Goal: Transaction & Acquisition: Book appointment/travel/reservation

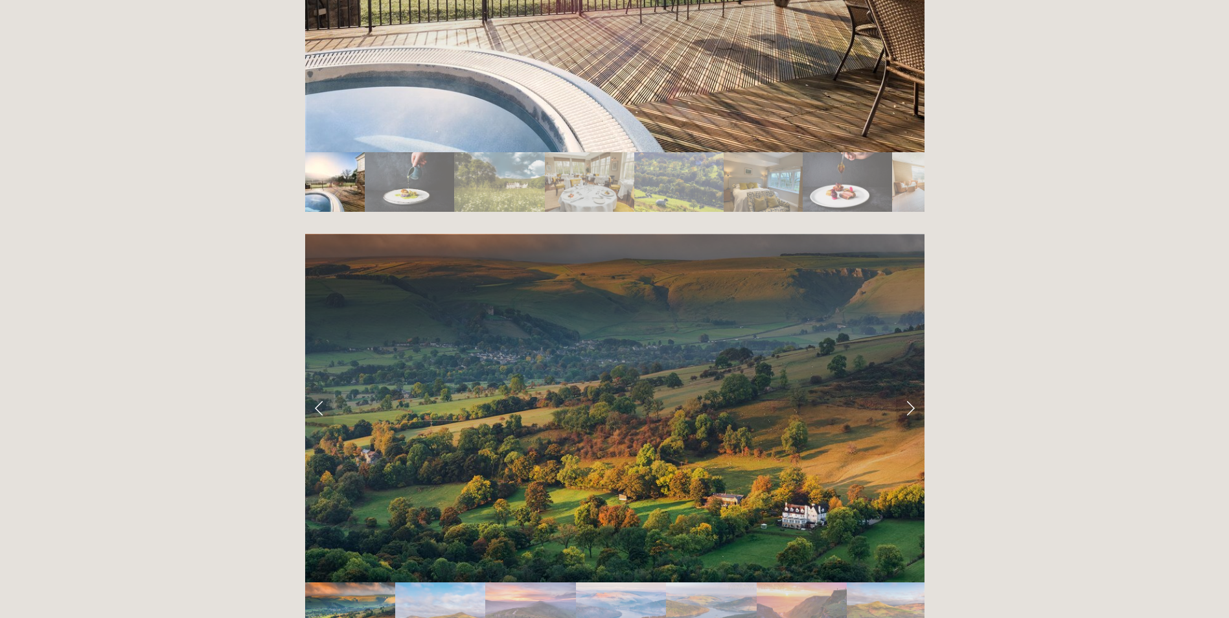
scroll to position [2592, 0]
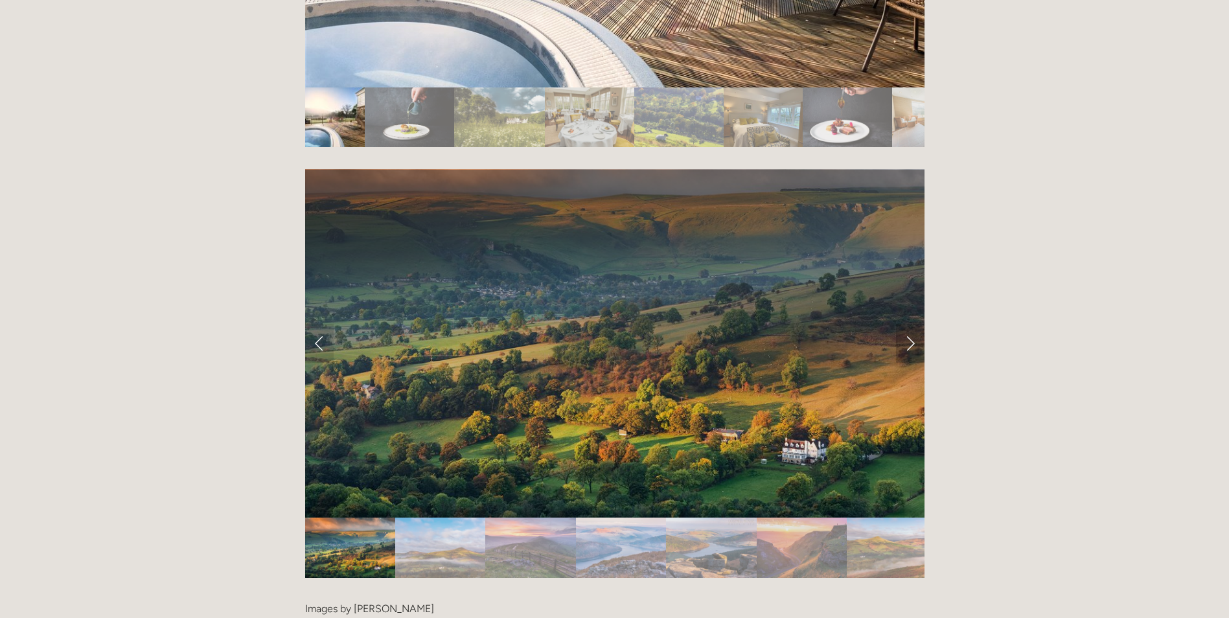
click at [907, 324] on link "Next Slide" at bounding box center [910, 343] width 29 height 39
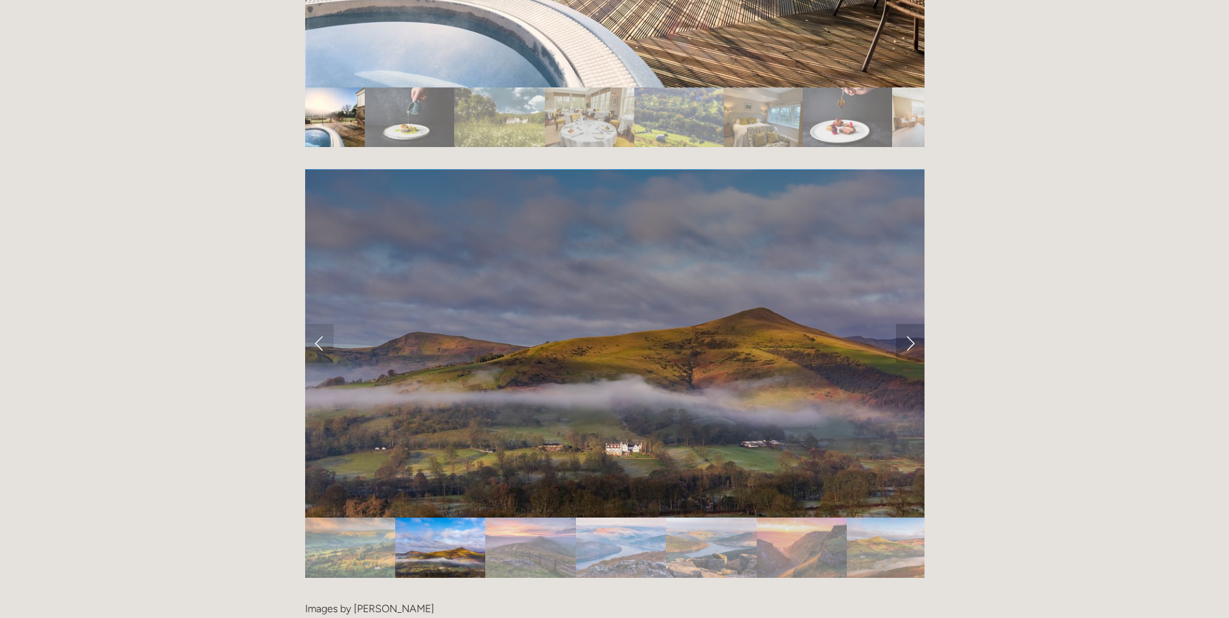
click at [907, 324] on link "Next Slide" at bounding box center [910, 343] width 29 height 39
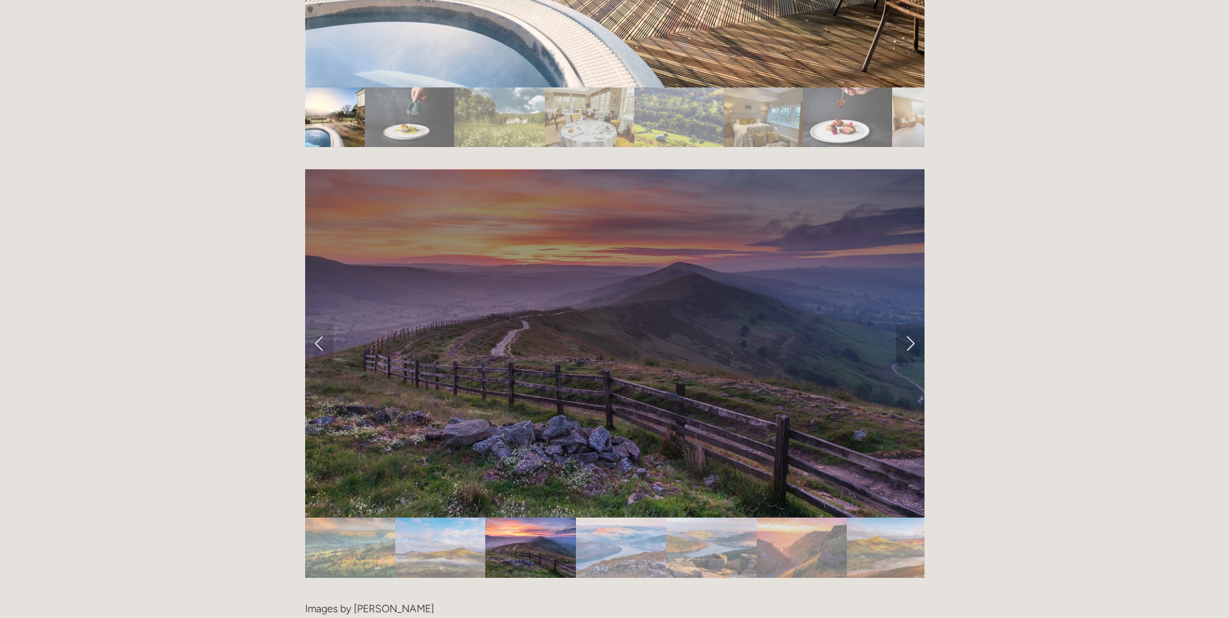
click at [907, 324] on link "Next Slide" at bounding box center [910, 343] width 29 height 39
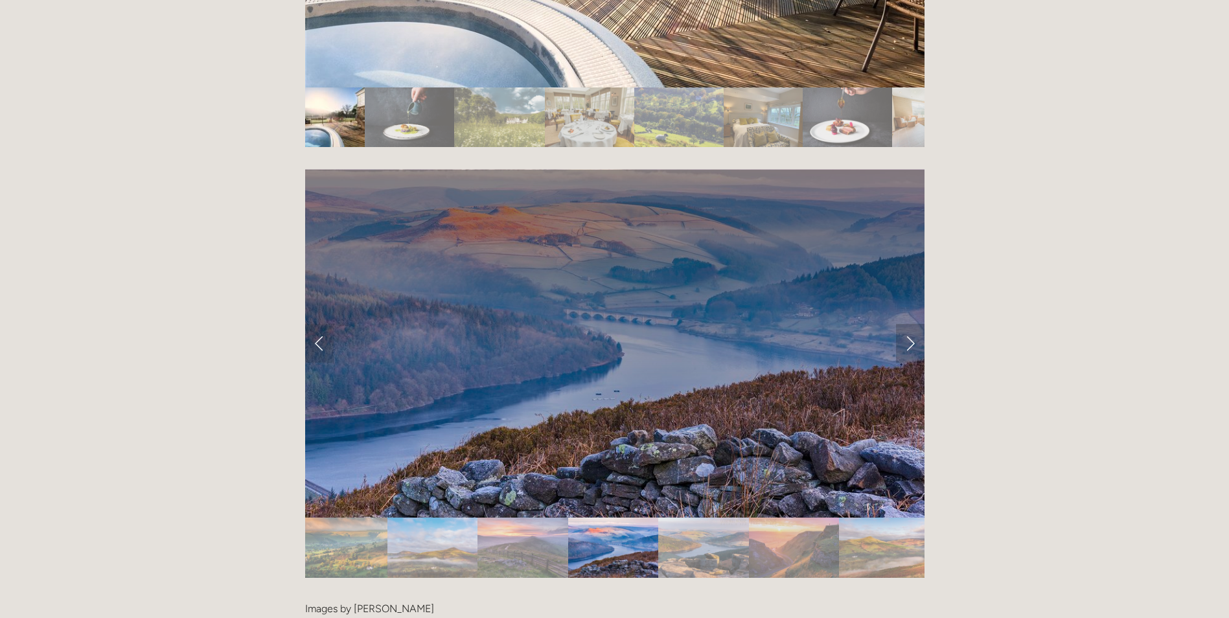
click at [907, 324] on link "Next Slide" at bounding box center [910, 343] width 29 height 39
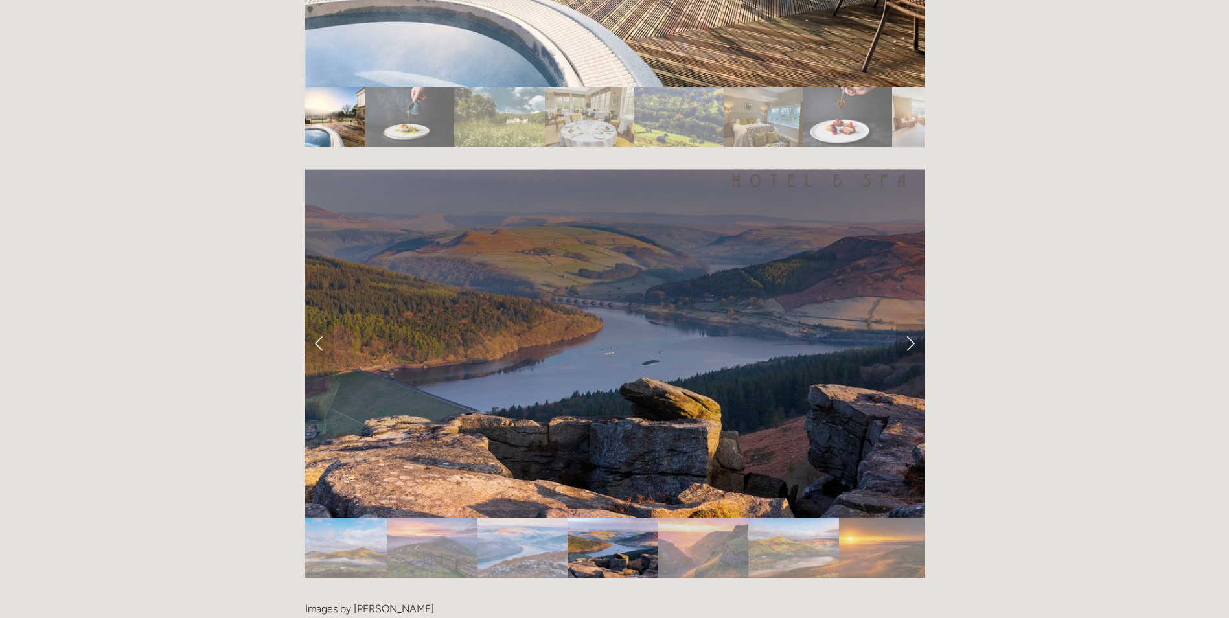
click at [907, 324] on link "Next Slide" at bounding box center [910, 343] width 29 height 39
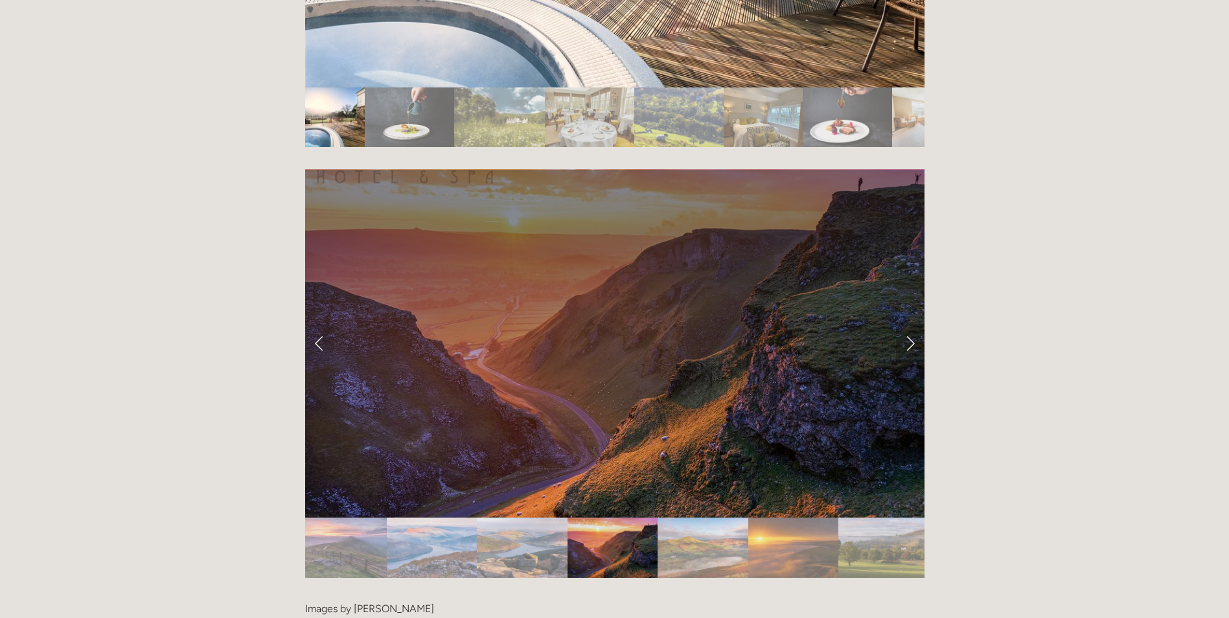
click at [907, 324] on link "Next Slide" at bounding box center [910, 343] width 29 height 39
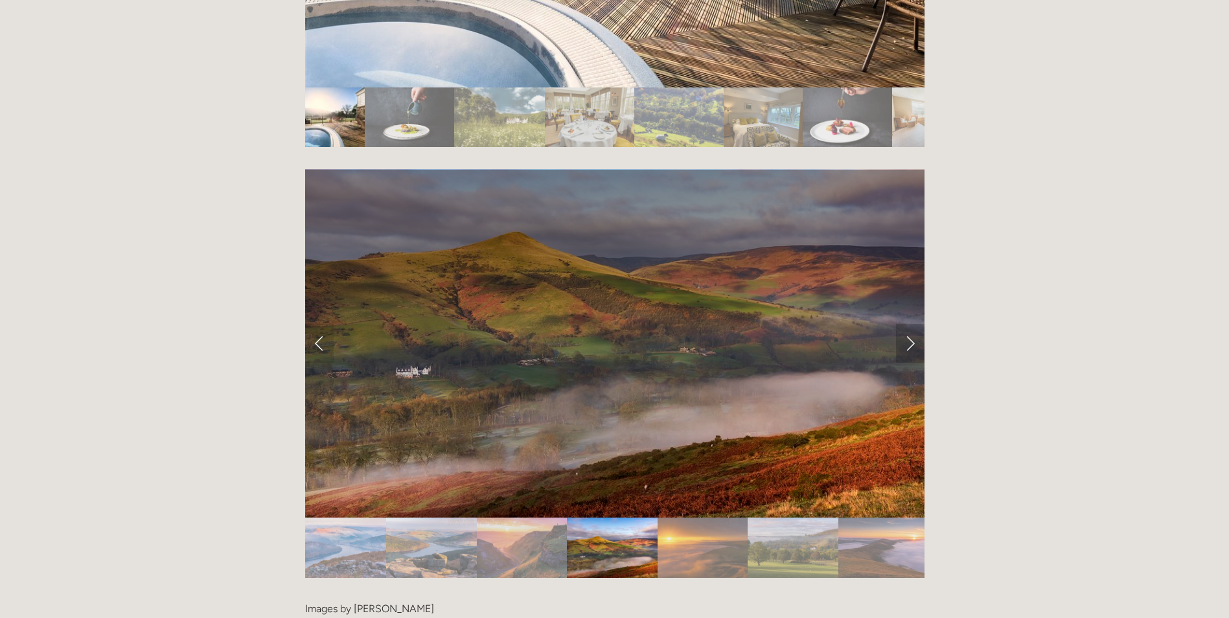
click at [907, 324] on link "Next Slide" at bounding box center [910, 343] width 29 height 39
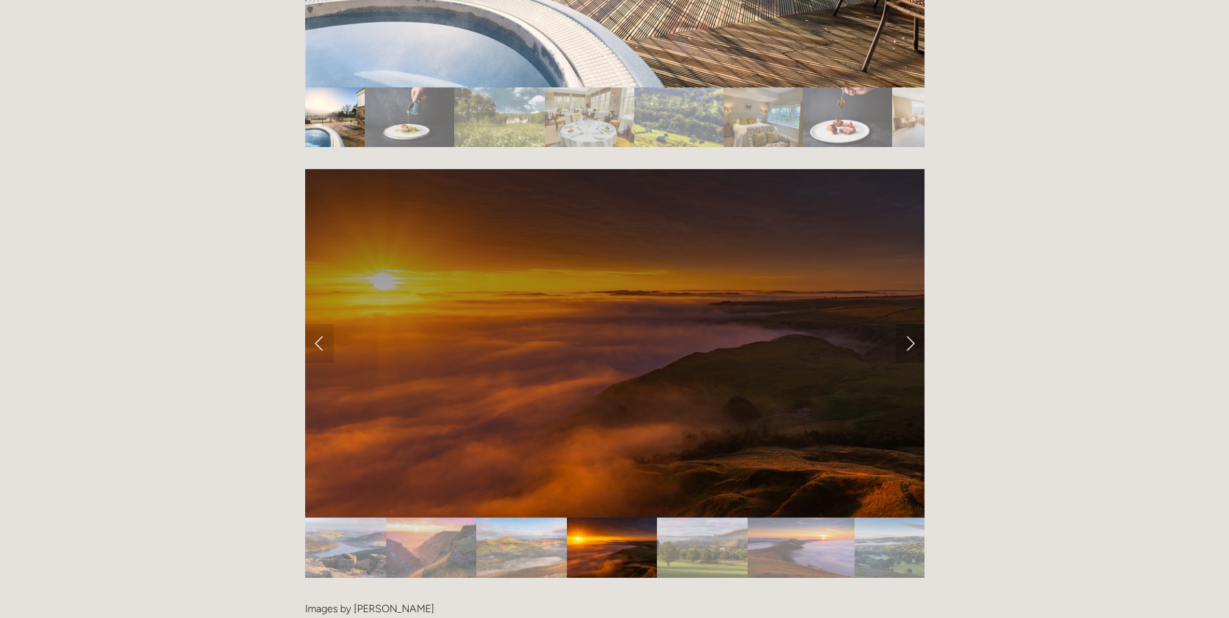
click at [907, 324] on link "Next Slide" at bounding box center [910, 343] width 29 height 39
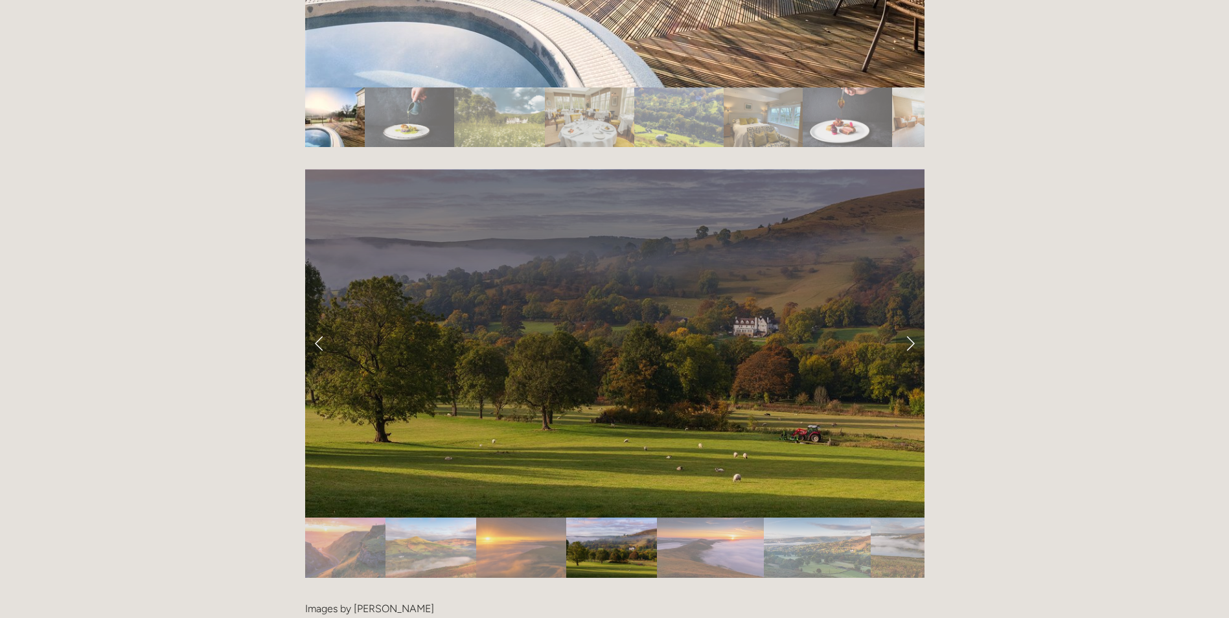
click at [907, 324] on link "Next Slide" at bounding box center [910, 343] width 29 height 39
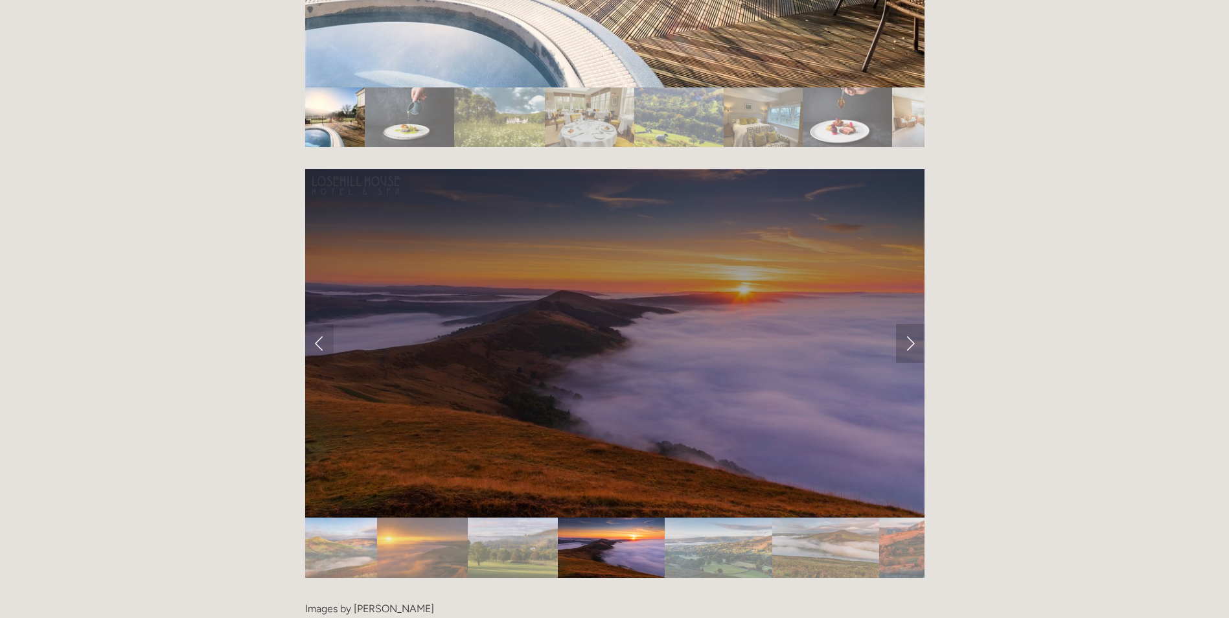
click at [907, 324] on link "Next Slide" at bounding box center [910, 343] width 29 height 39
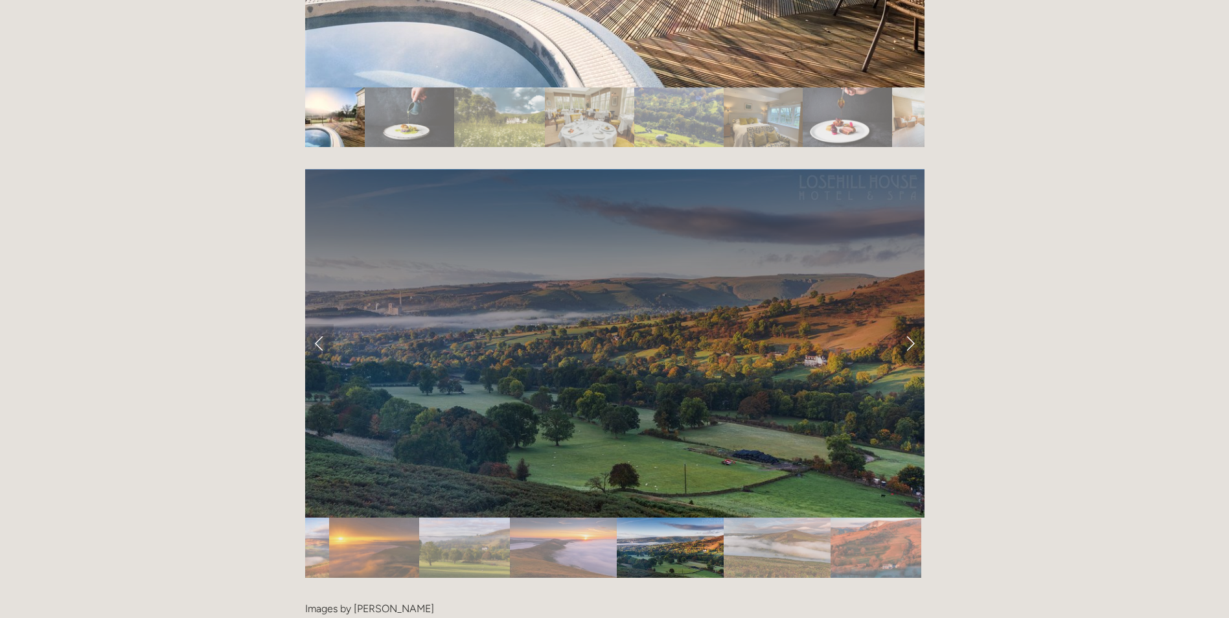
click at [907, 324] on link "Next Slide" at bounding box center [910, 343] width 29 height 39
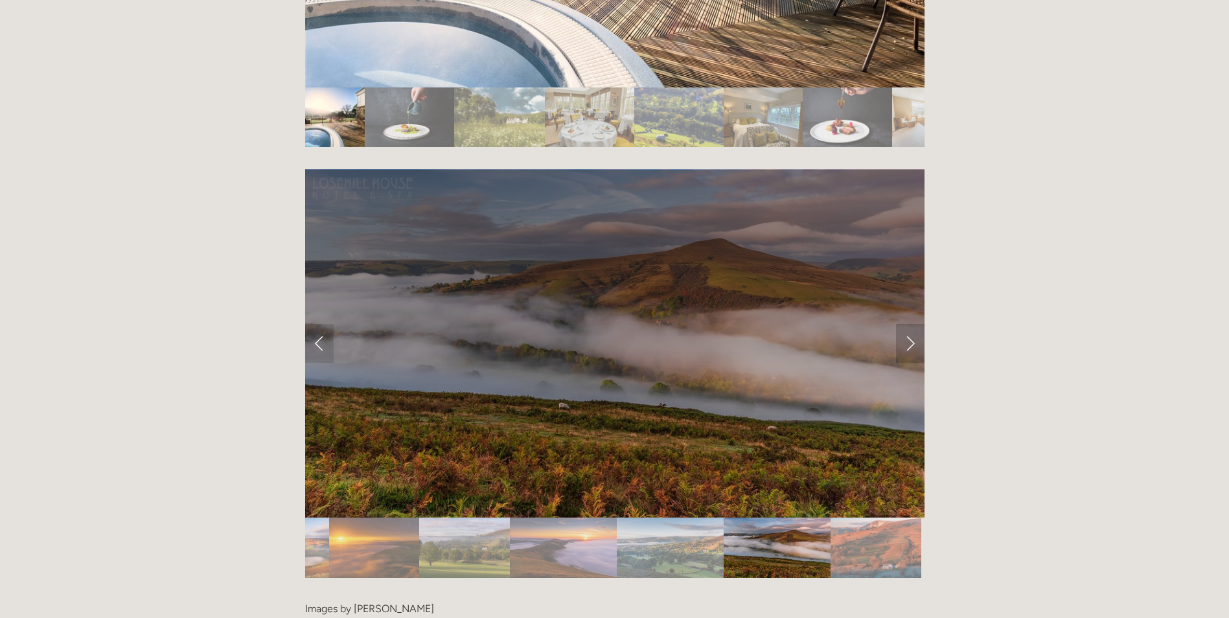
click at [907, 324] on link "Next Slide" at bounding box center [910, 343] width 29 height 39
click at [914, 324] on link "Next Slide" at bounding box center [910, 343] width 29 height 39
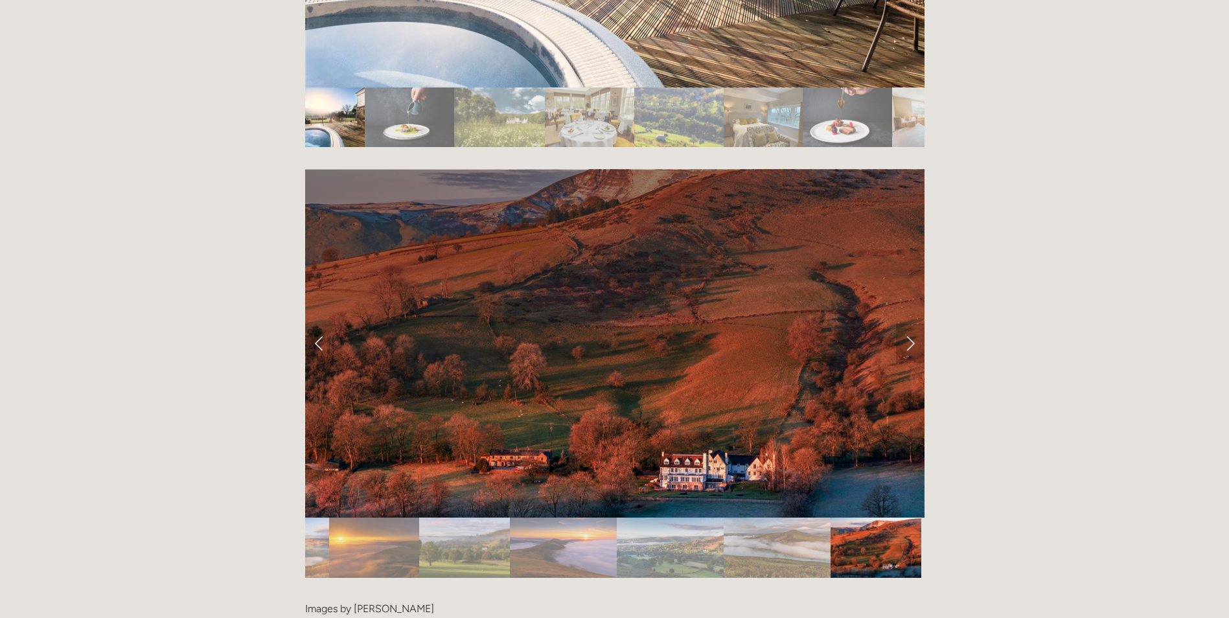
click at [914, 324] on link "Next Slide" at bounding box center [910, 343] width 29 height 39
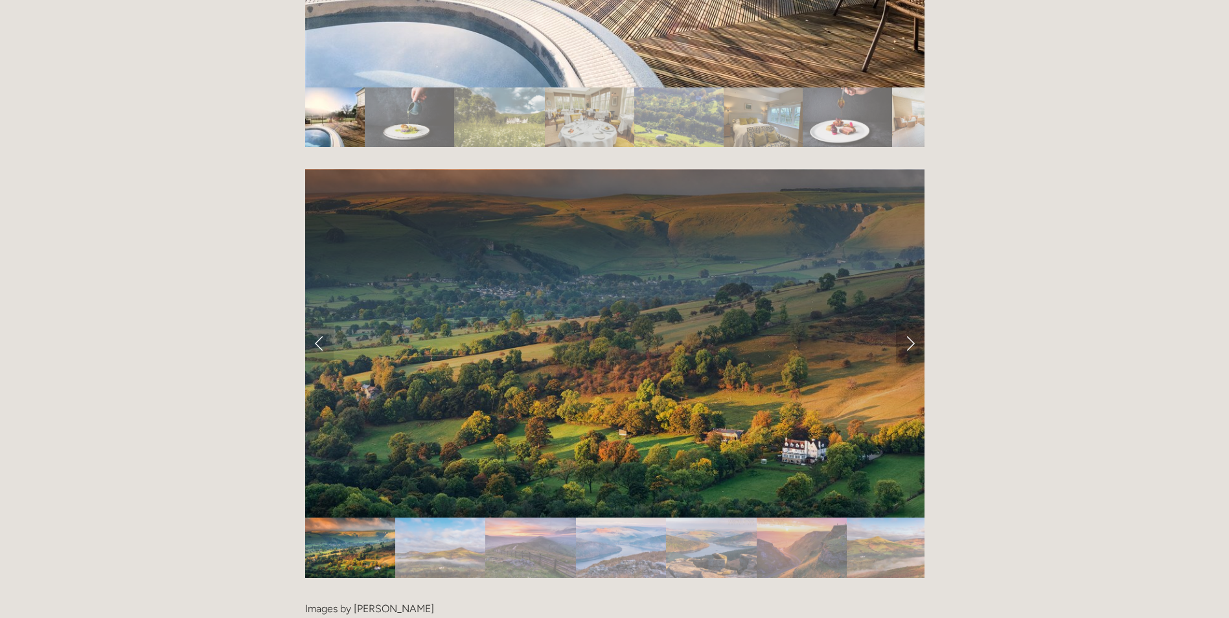
click at [914, 324] on link "Next Slide" at bounding box center [910, 343] width 29 height 39
click at [912, 324] on link "Next Slide" at bounding box center [910, 343] width 29 height 39
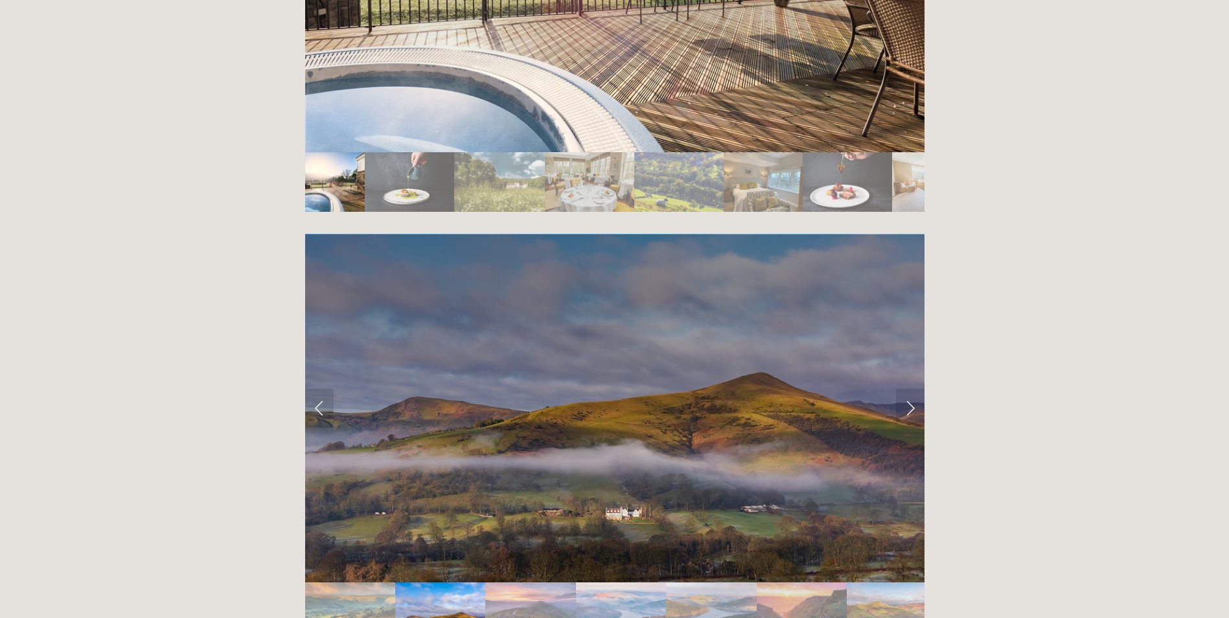
scroll to position [2268, 0]
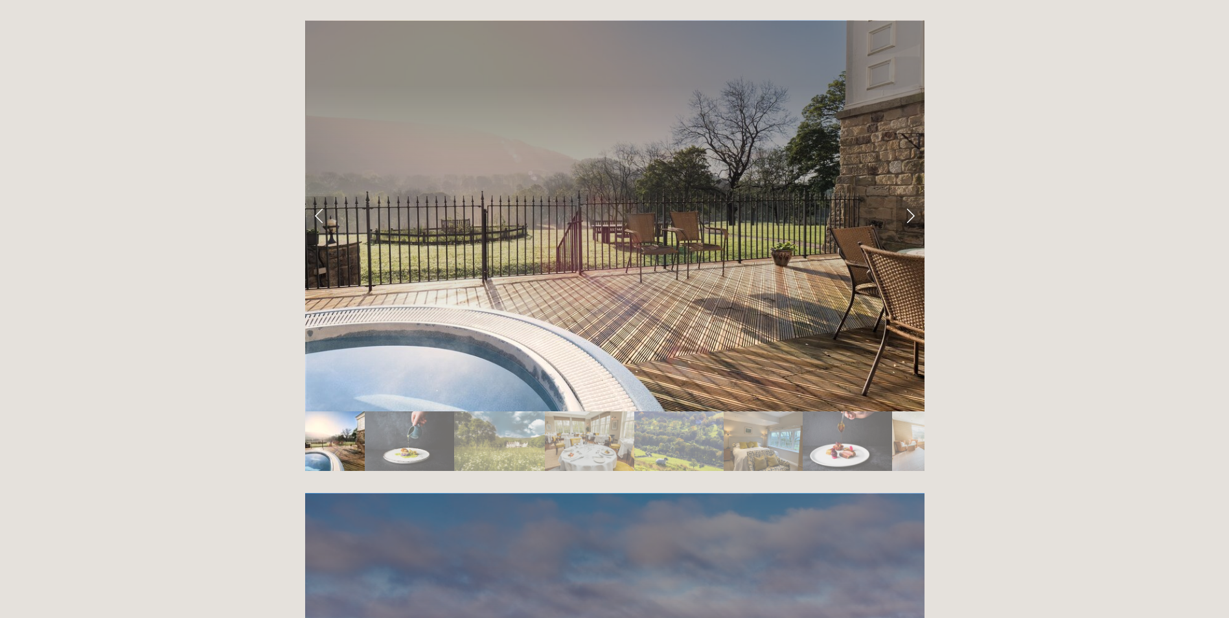
click at [908, 196] on link "Next Slide" at bounding box center [910, 215] width 29 height 39
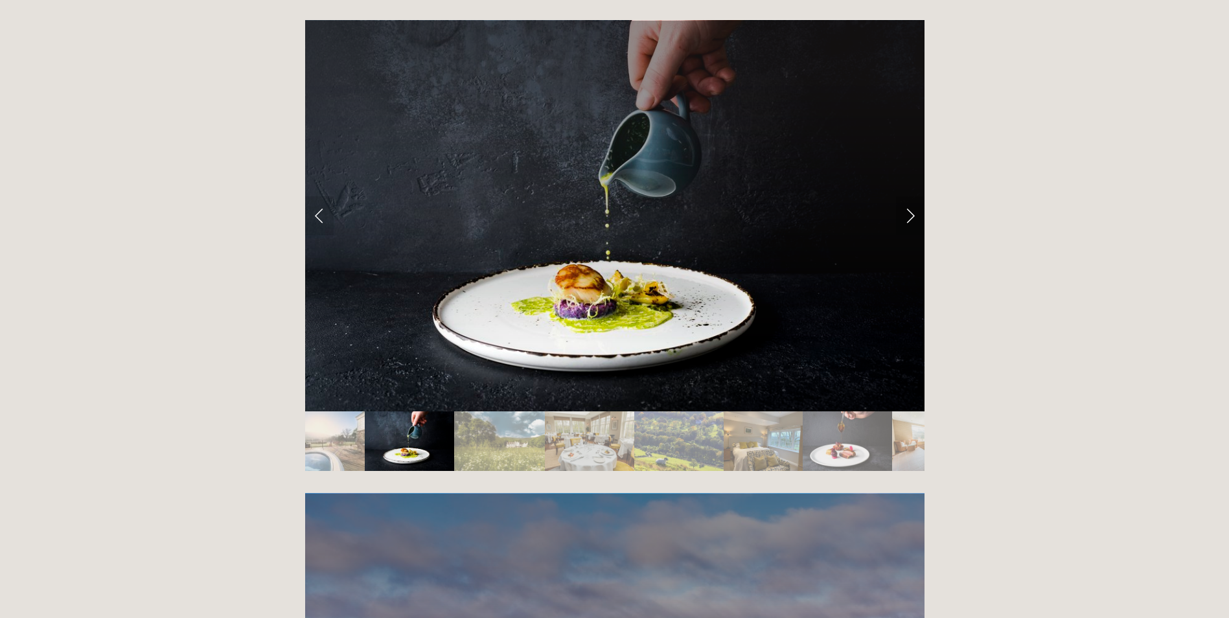
click at [908, 196] on link "Next Slide" at bounding box center [910, 215] width 29 height 39
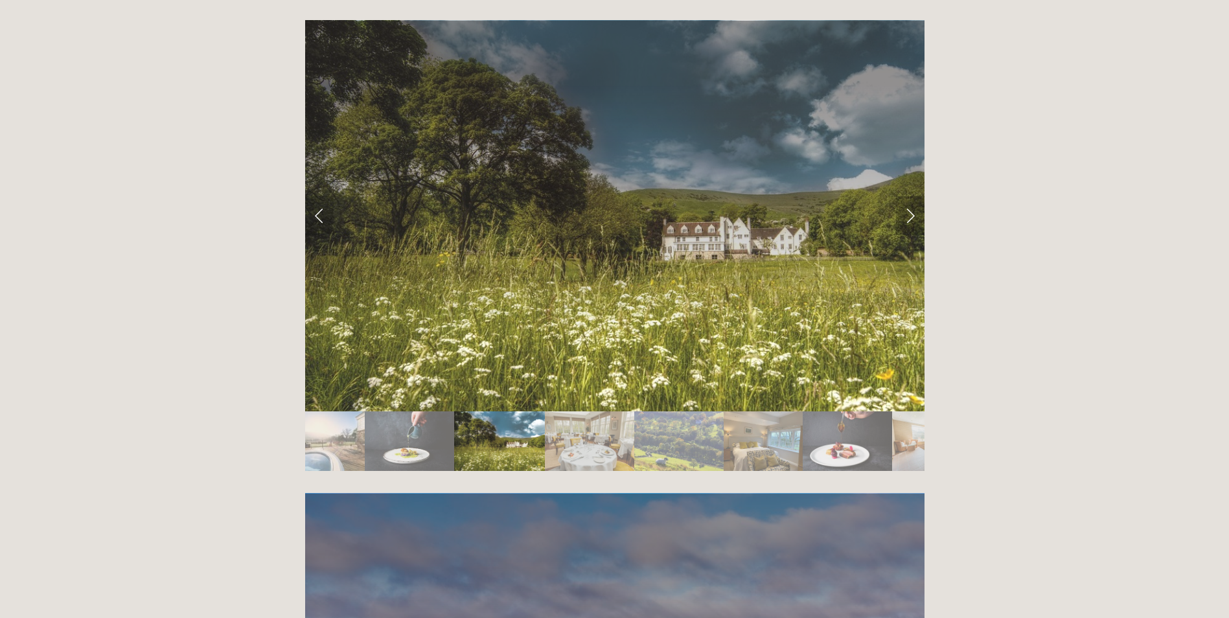
click at [908, 196] on link "Next Slide" at bounding box center [910, 215] width 29 height 39
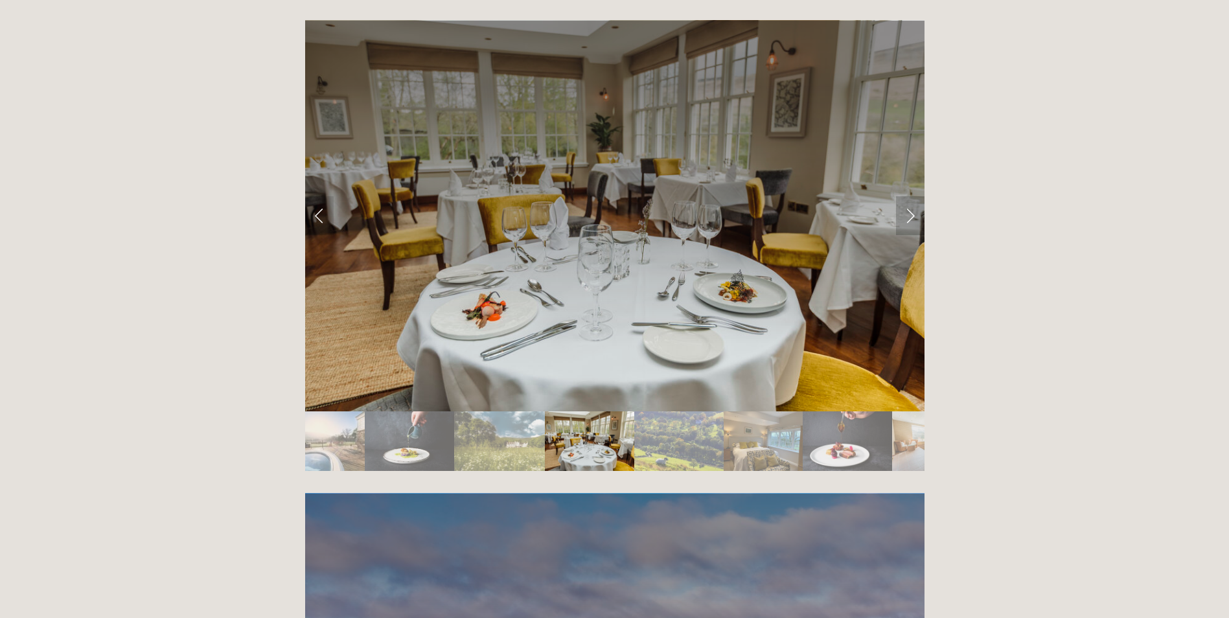
click at [908, 196] on link "Next Slide" at bounding box center [910, 215] width 29 height 39
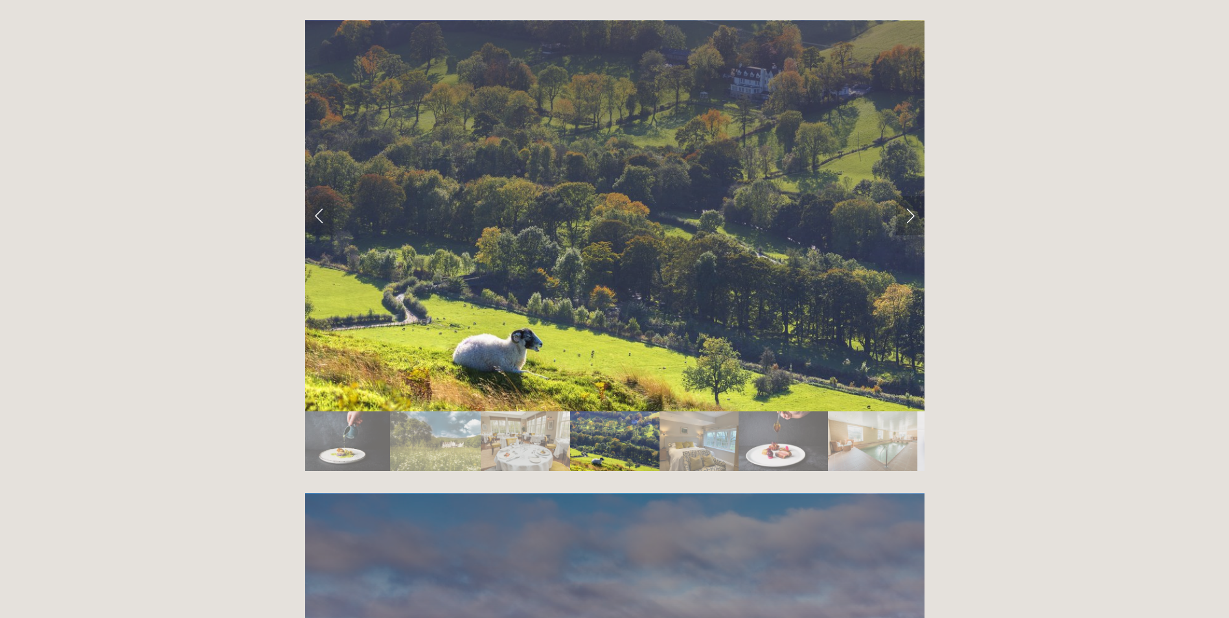
click at [908, 196] on link "Next Slide" at bounding box center [910, 215] width 29 height 39
click at [915, 196] on link "Next Slide" at bounding box center [910, 215] width 29 height 39
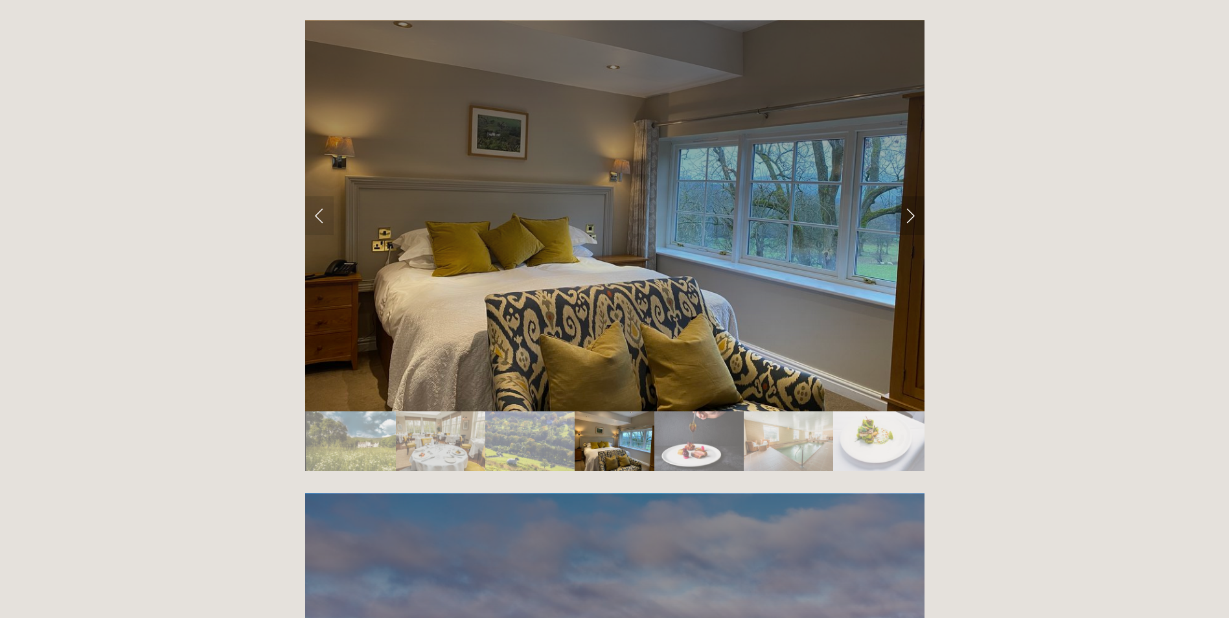
click at [915, 196] on link "Next Slide" at bounding box center [910, 215] width 29 height 39
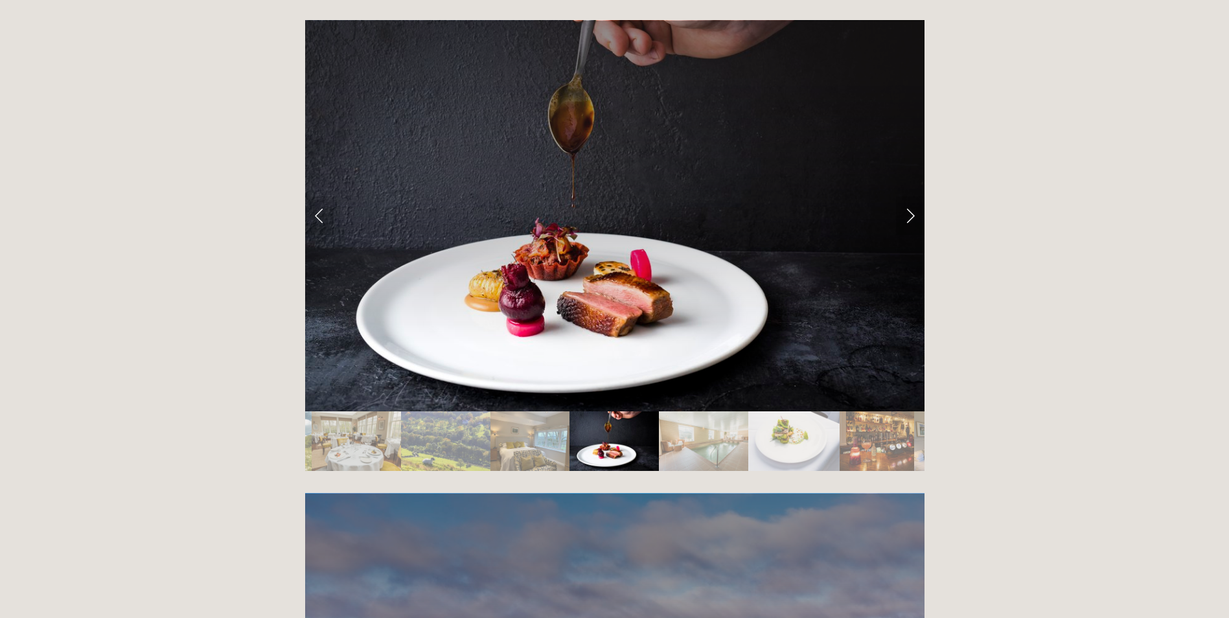
click at [915, 196] on link "Next Slide" at bounding box center [910, 215] width 29 height 39
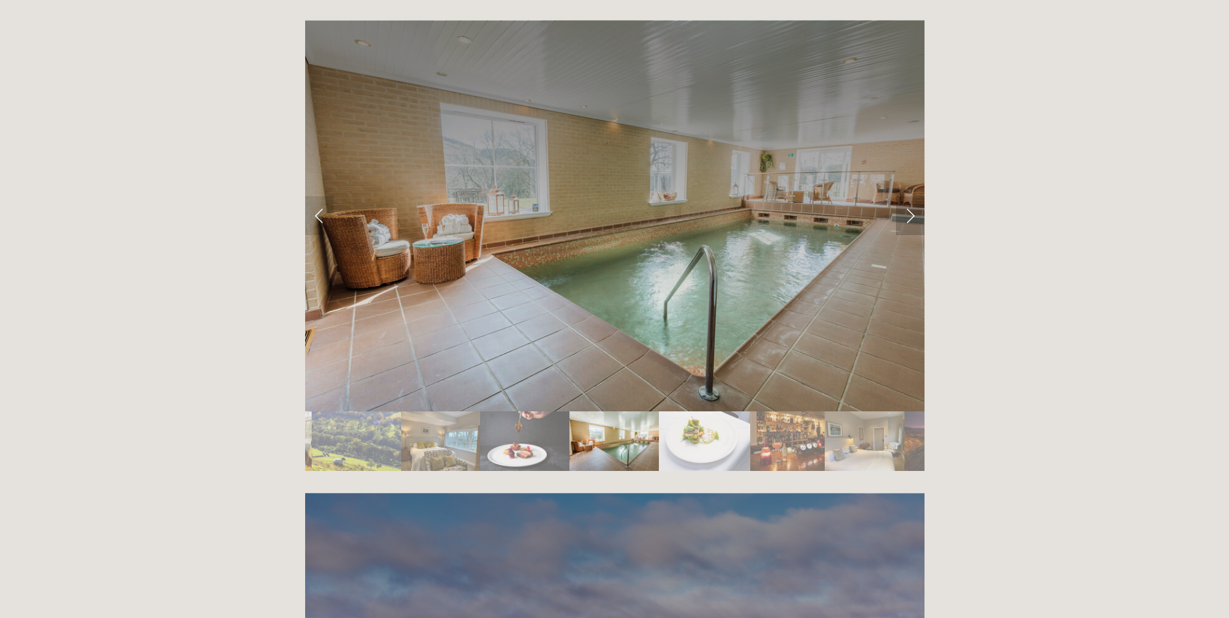
click at [915, 196] on link "Next Slide" at bounding box center [910, 215] width 29 height 39
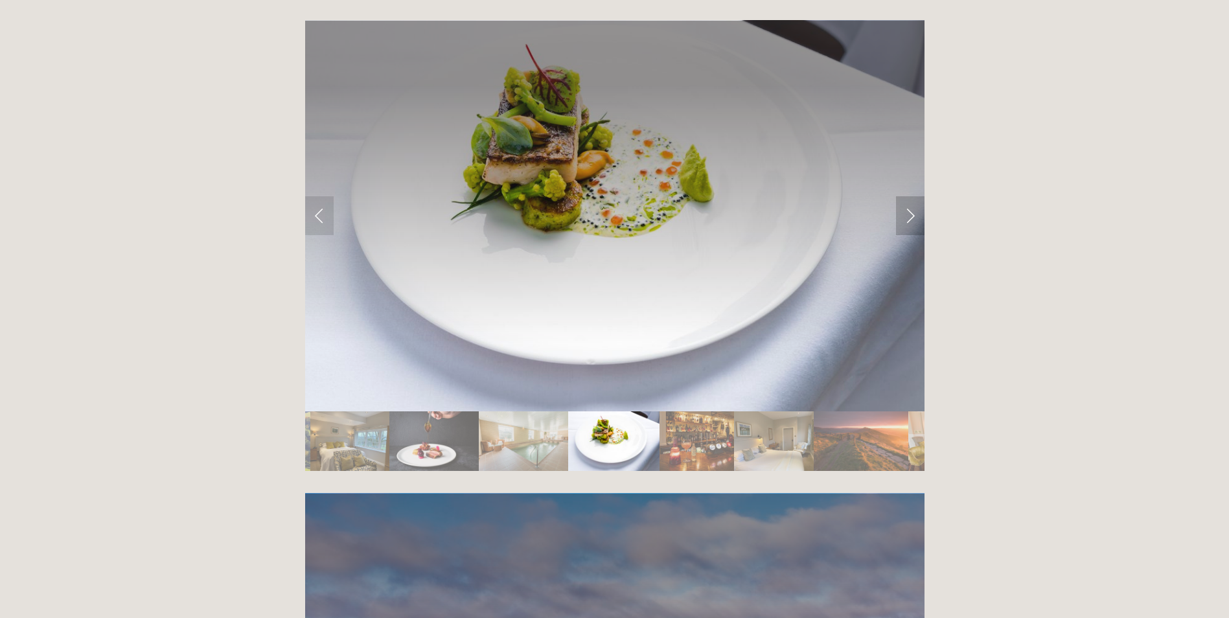
click at [915, 196] on link "Next Slide" at bounding box center [910, 215] width 29 height 39
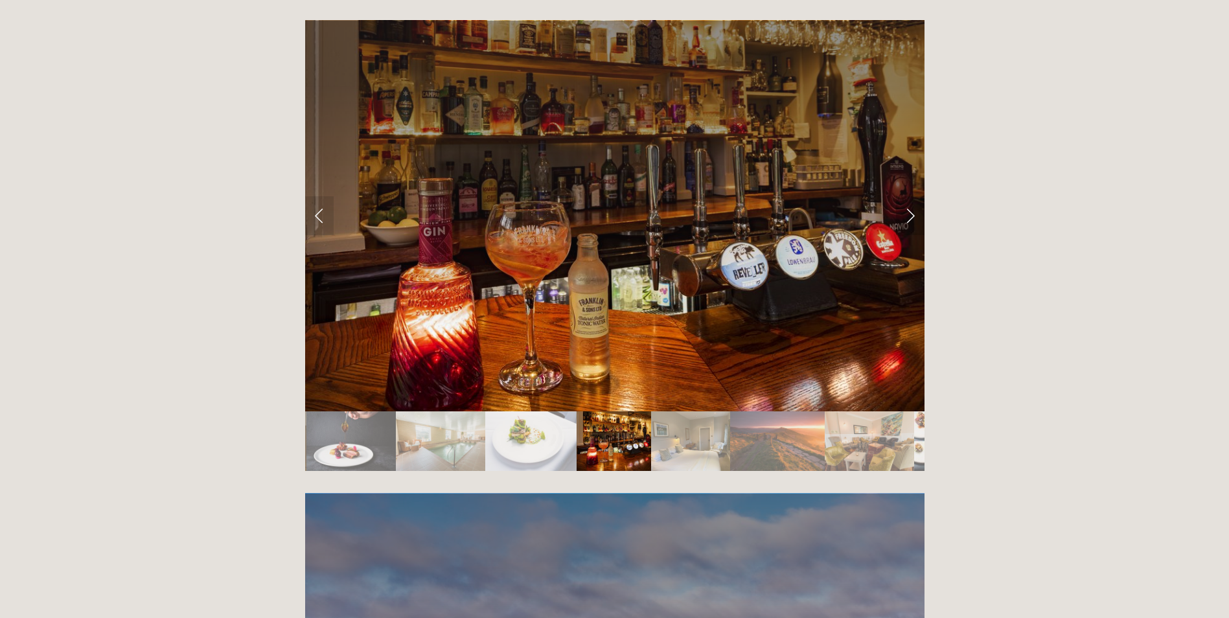
click at [912, 196] on link "Next Slide" at bounding box center [910, 215] width 29 height 39
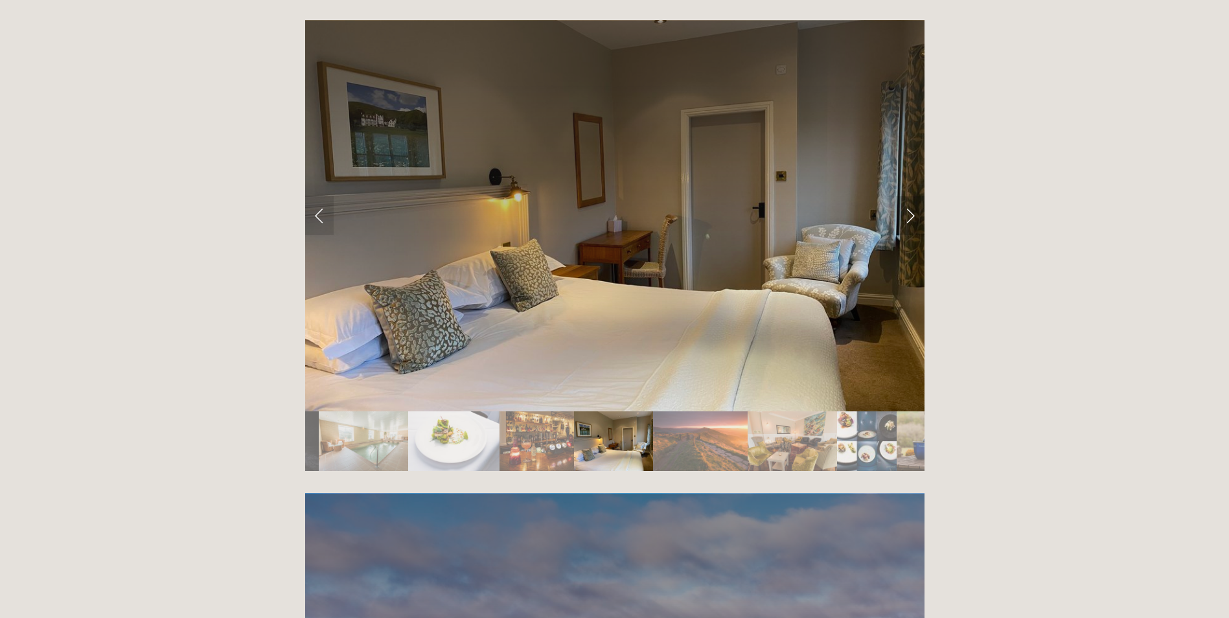
click at [912, 196] on link "Next Slide" at bounding box center [910, 215] width 29 height 39
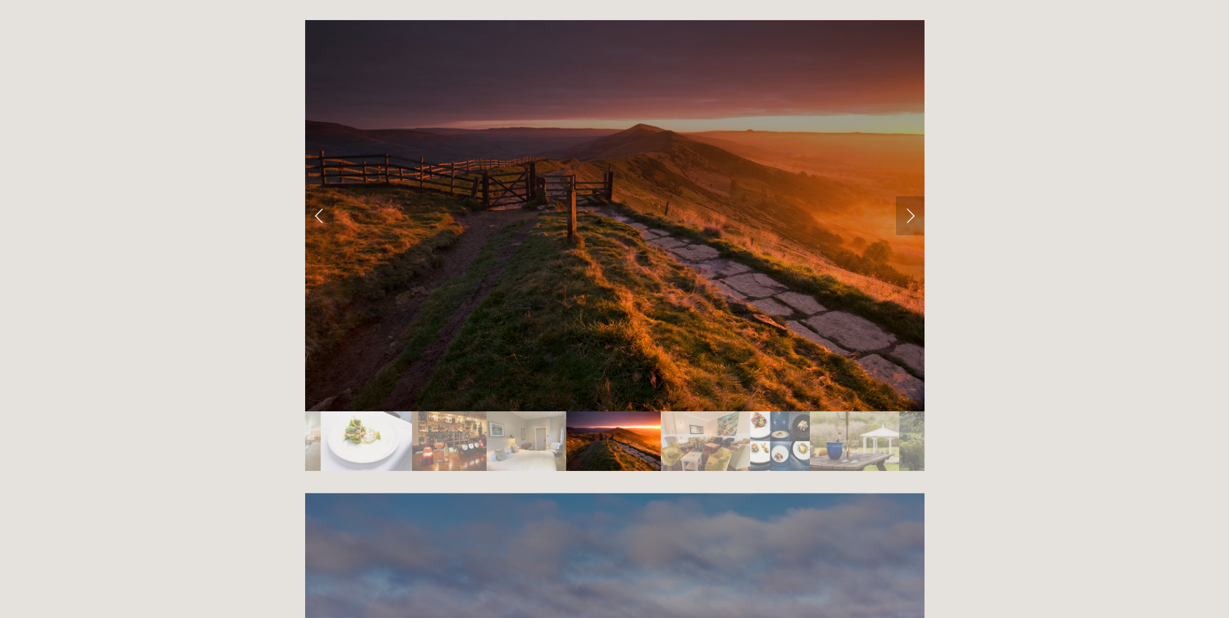
click at [912, 196] on link "Next Slide" at bounding box center [910, 215] width 29 height 39
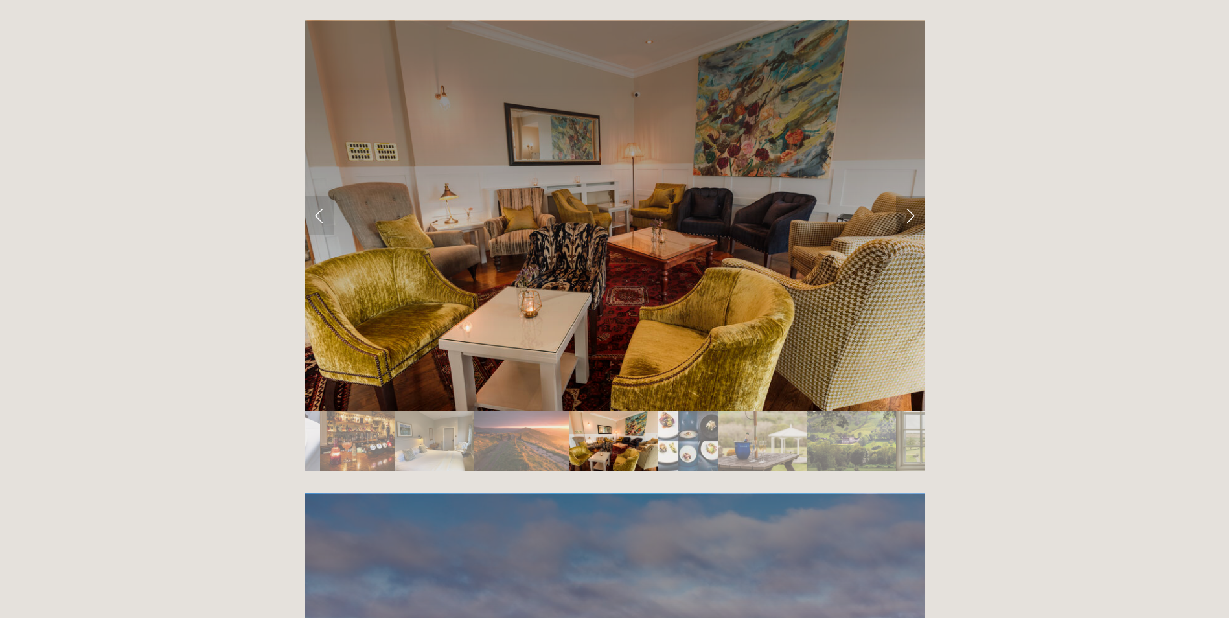
click at [912, 196] on link "Next Slide" at bounding box center [910, 215] width 29 height 39
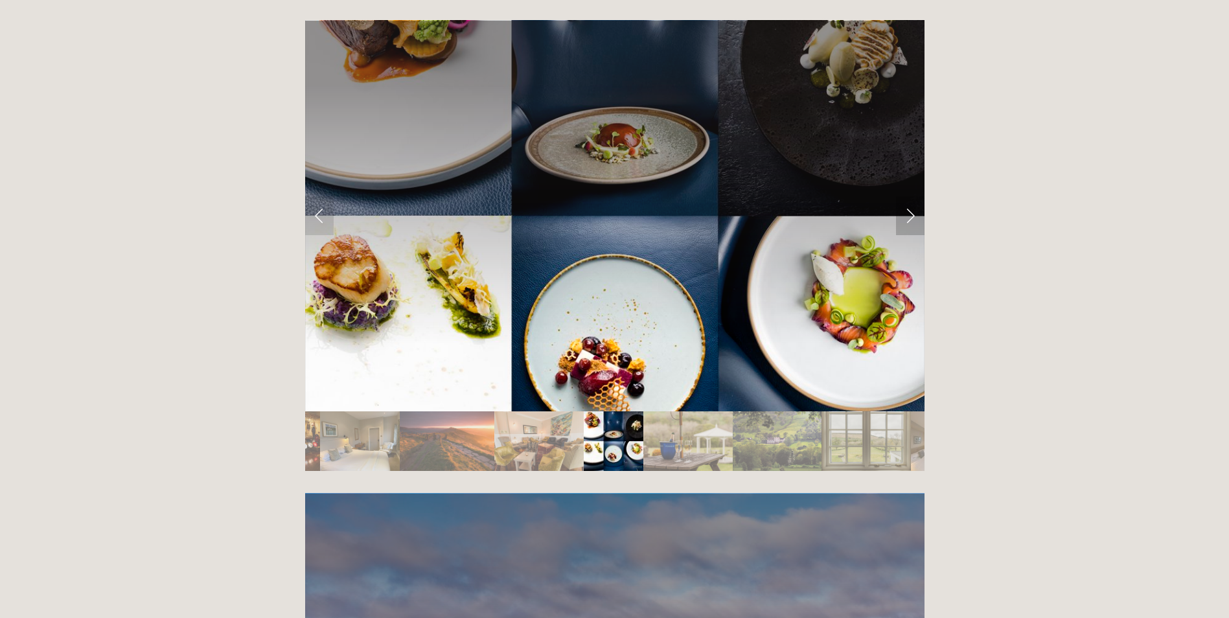
click at [912, 196] on link "Next Slide" at bounding box center [910, 215] width 29 height 39
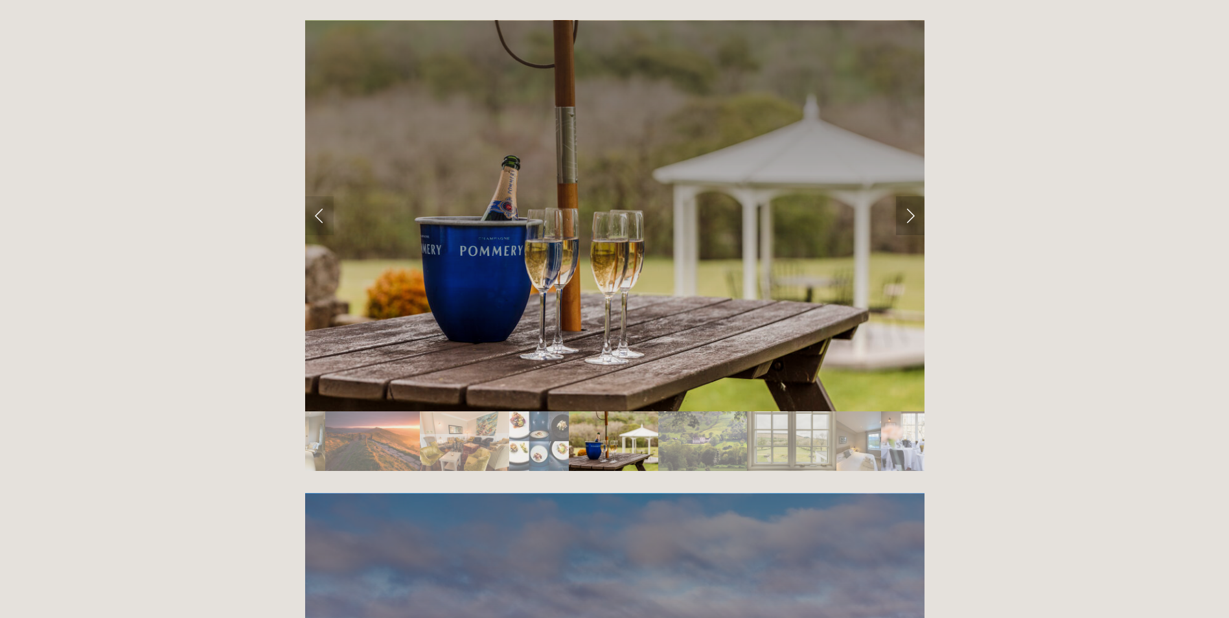
click at [912, 196] on link "Next Slide" at bounding box center [910, 215] width 29 height 39
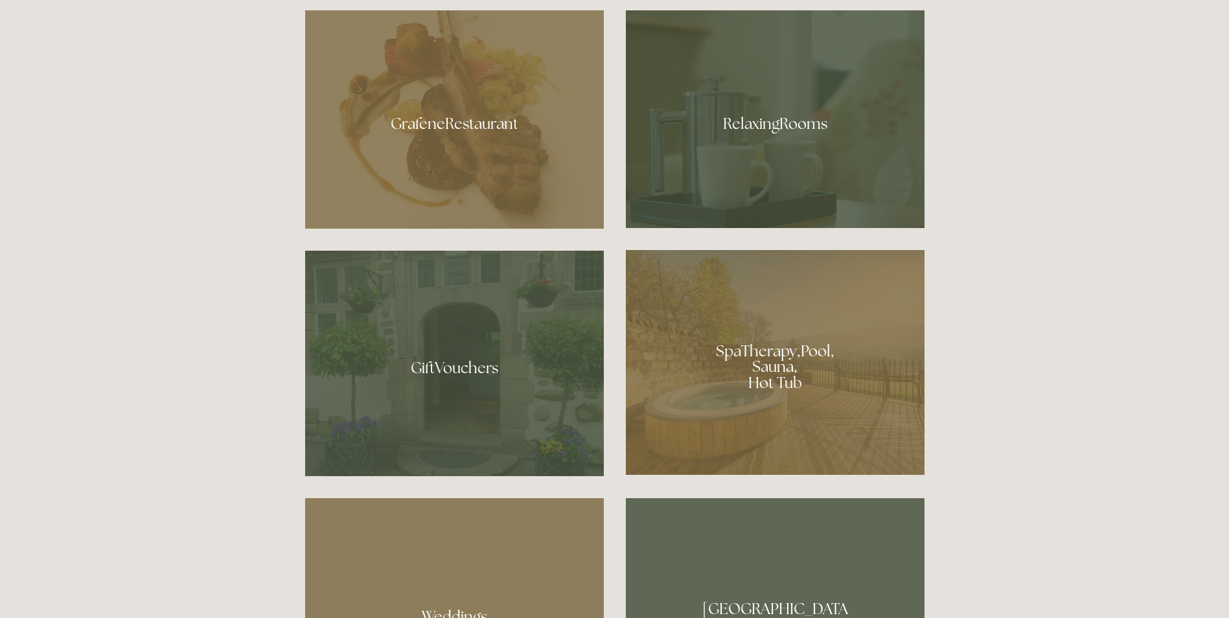
scroll to position [842, 0]
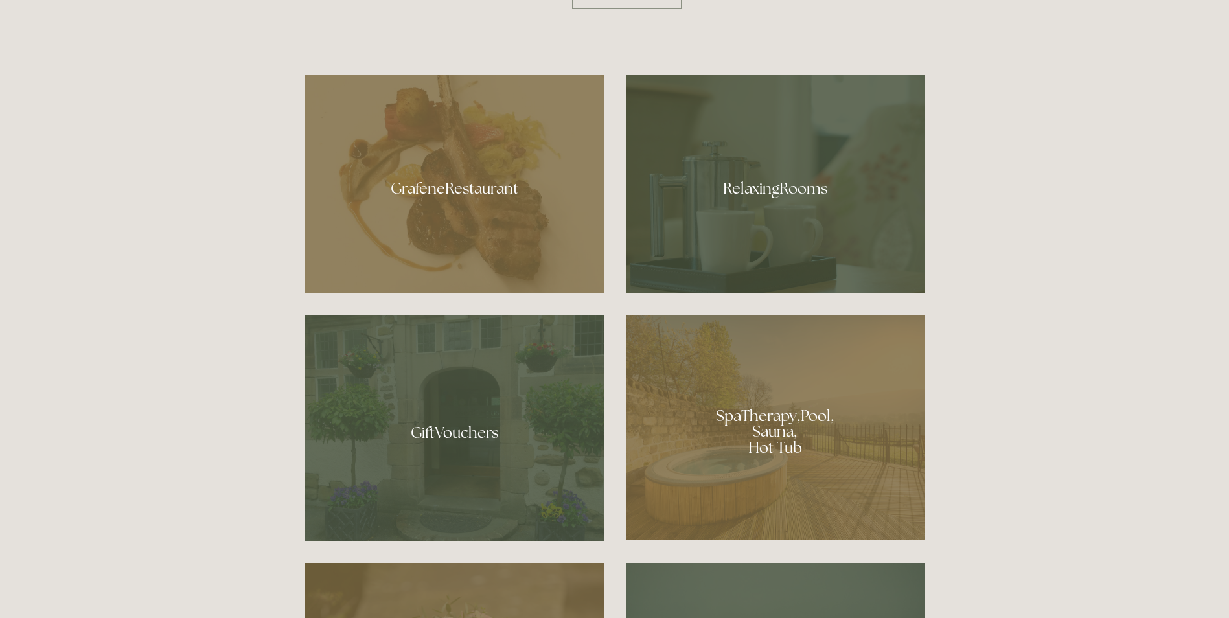
click at [483, 194] on div at bounding box center [454, 184] width 299 height 218
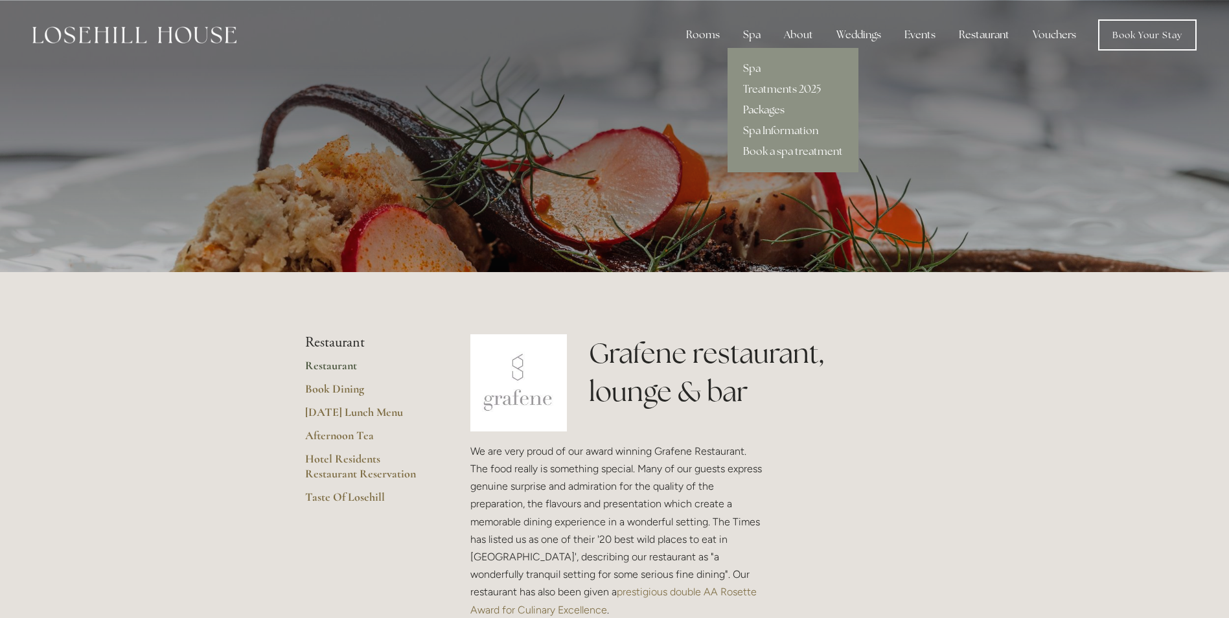
click at [759, 108] on link "Packages" at bounding box center [793, 110] width 131 height 21
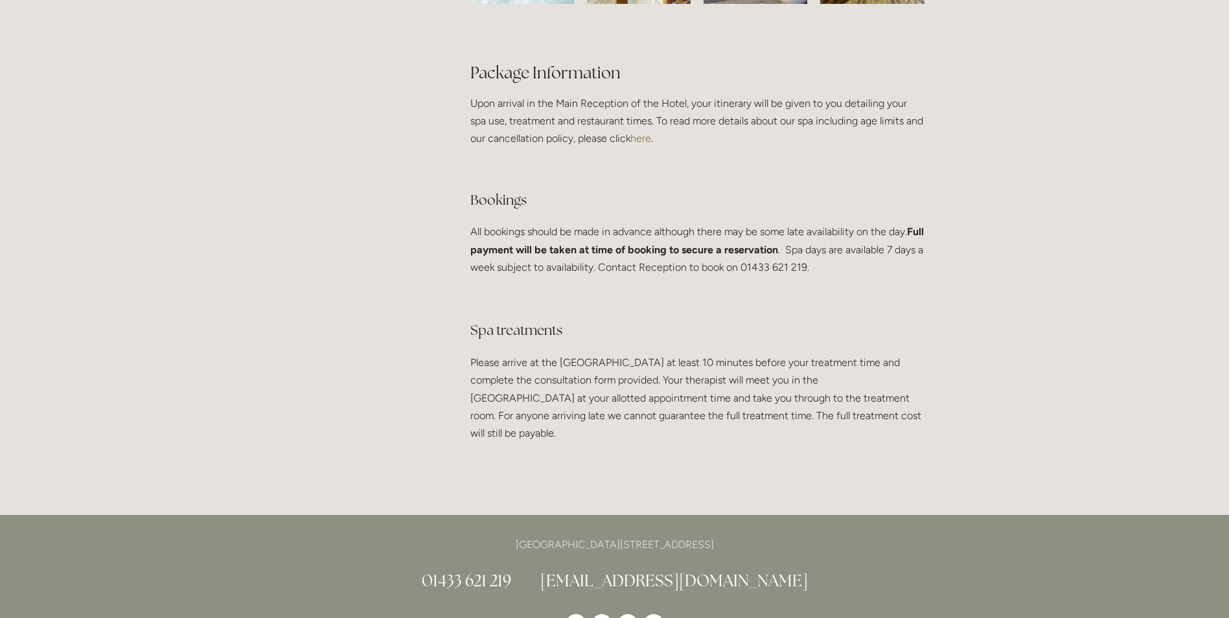
scroll to position [2398, 0]
